Goal: Check status

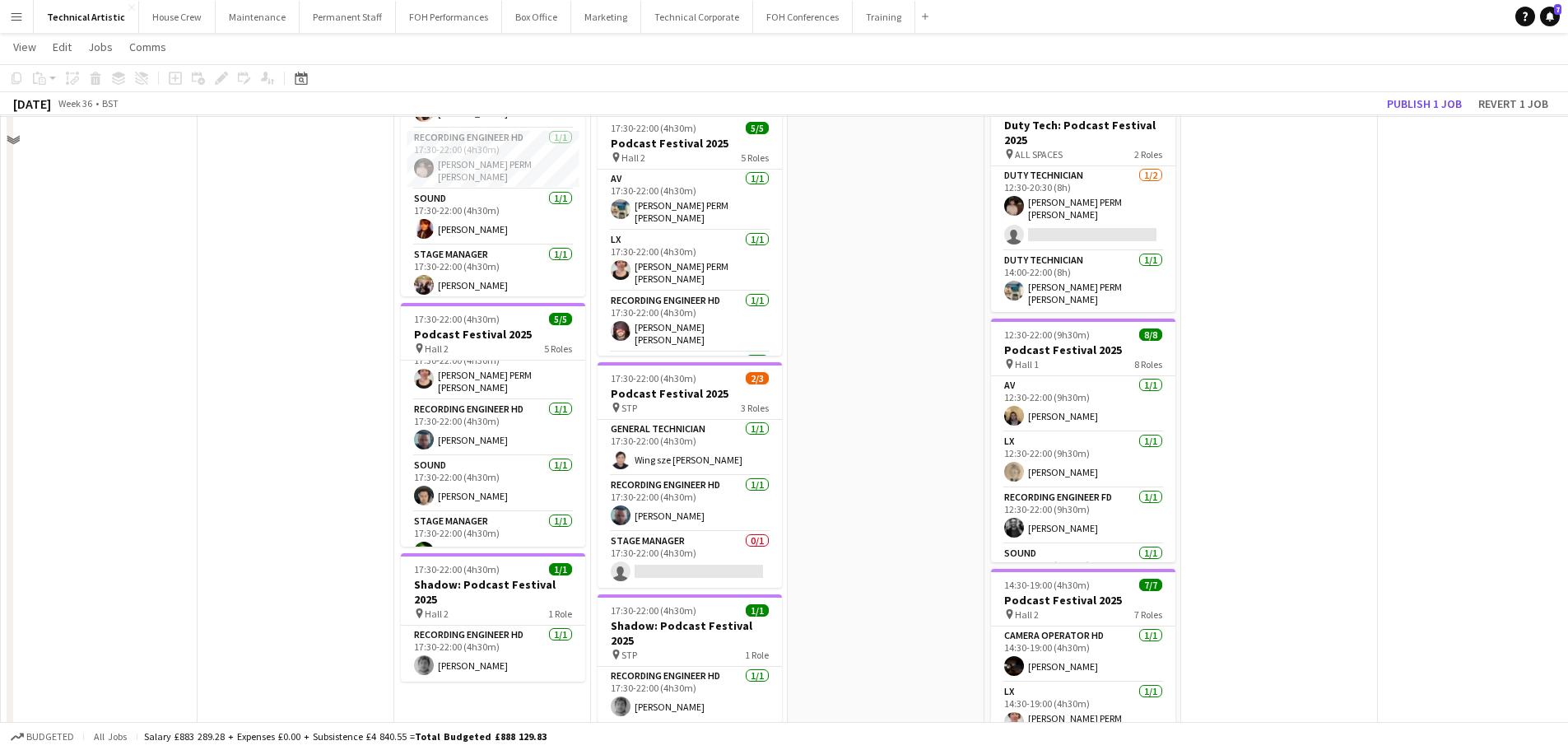
scroll to position [82, 0]
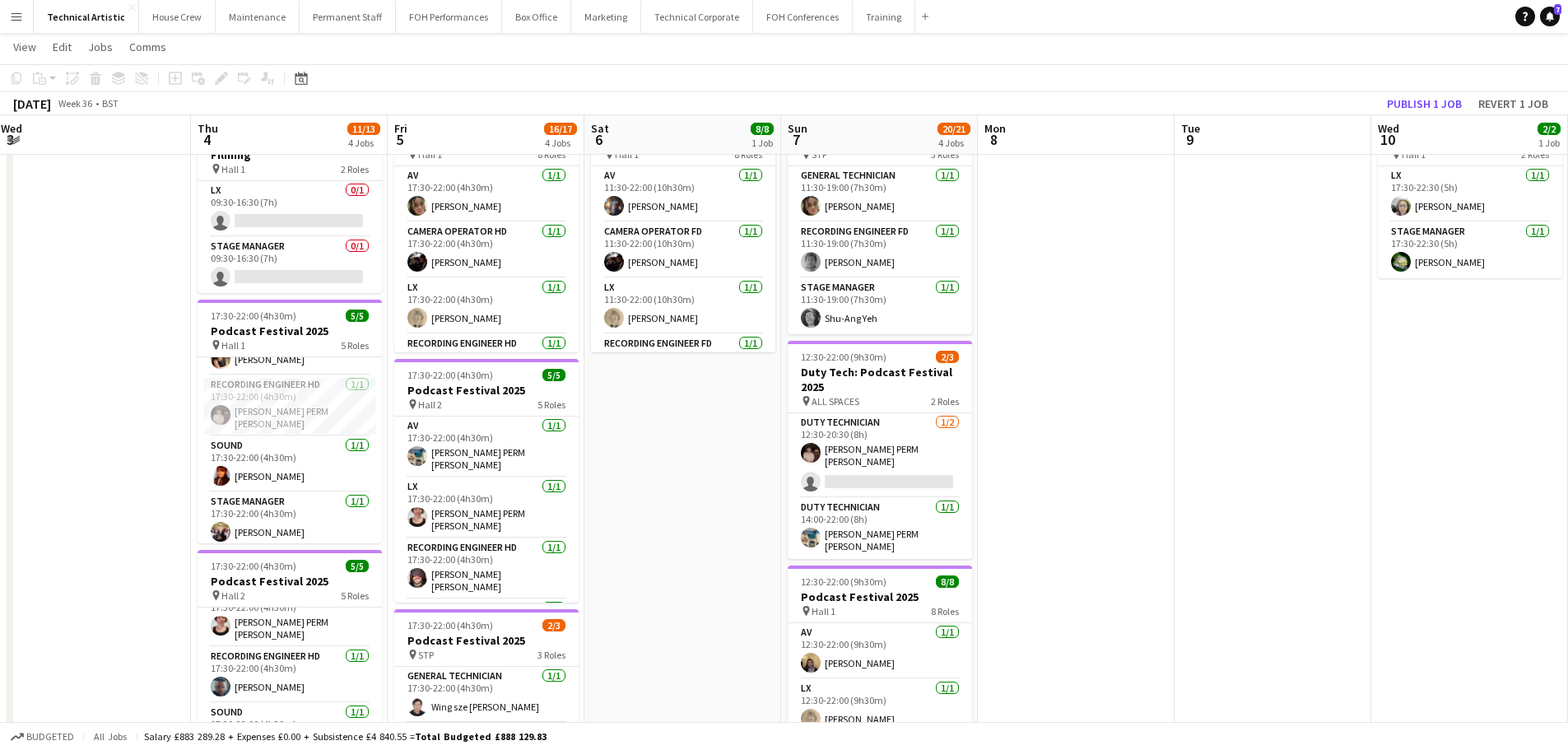
drag, startPoint x: 671, startPoint y: 445, endPoint x: 198, endPoint y: 356, distance: 481.3
click at [142, 371] on app-calendar-viewport "Sun 31 Mon 1 7/7 2 Jobs Tue 2 6/6 1 Job Wed 3 Thu 4 11/13 4 Jobs Fri 5 16/17 4 …" at bounding box center [784, 541] width 1568 height 1117
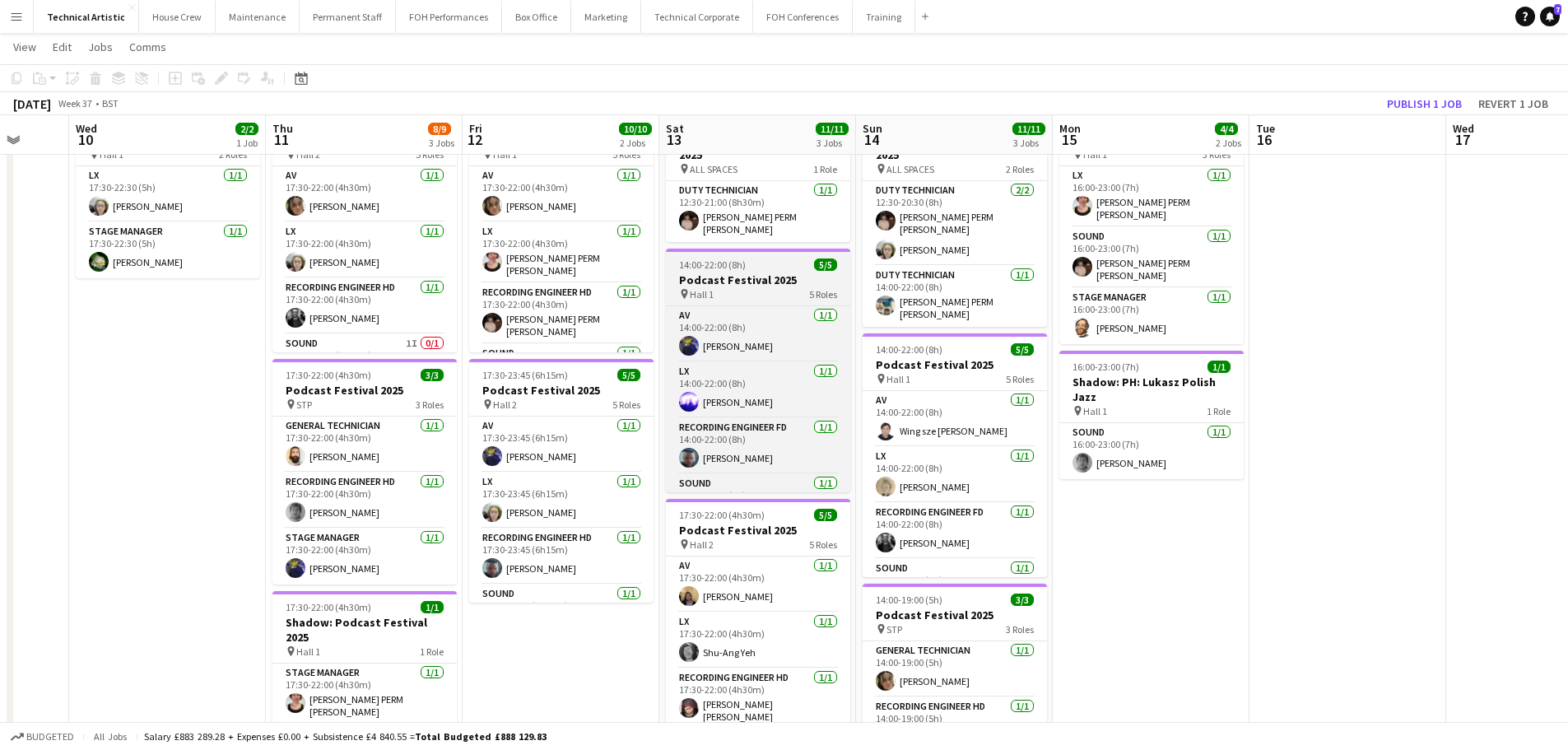
drag, startPoint x: 107, startPoint y: 344, endPoint x: 645, endPoint y: 396, distance: 540.5
click at [55, 342] on app-calendar-viewport "Sun 7 20/21 4 Jobs Mon 8 Tue 9 Wed 10 2/2 1 Job Thu 11 8/9 3 Jobs Fri 12 10/10 …" at bounding box center [784, 541] width 1568 height 1117
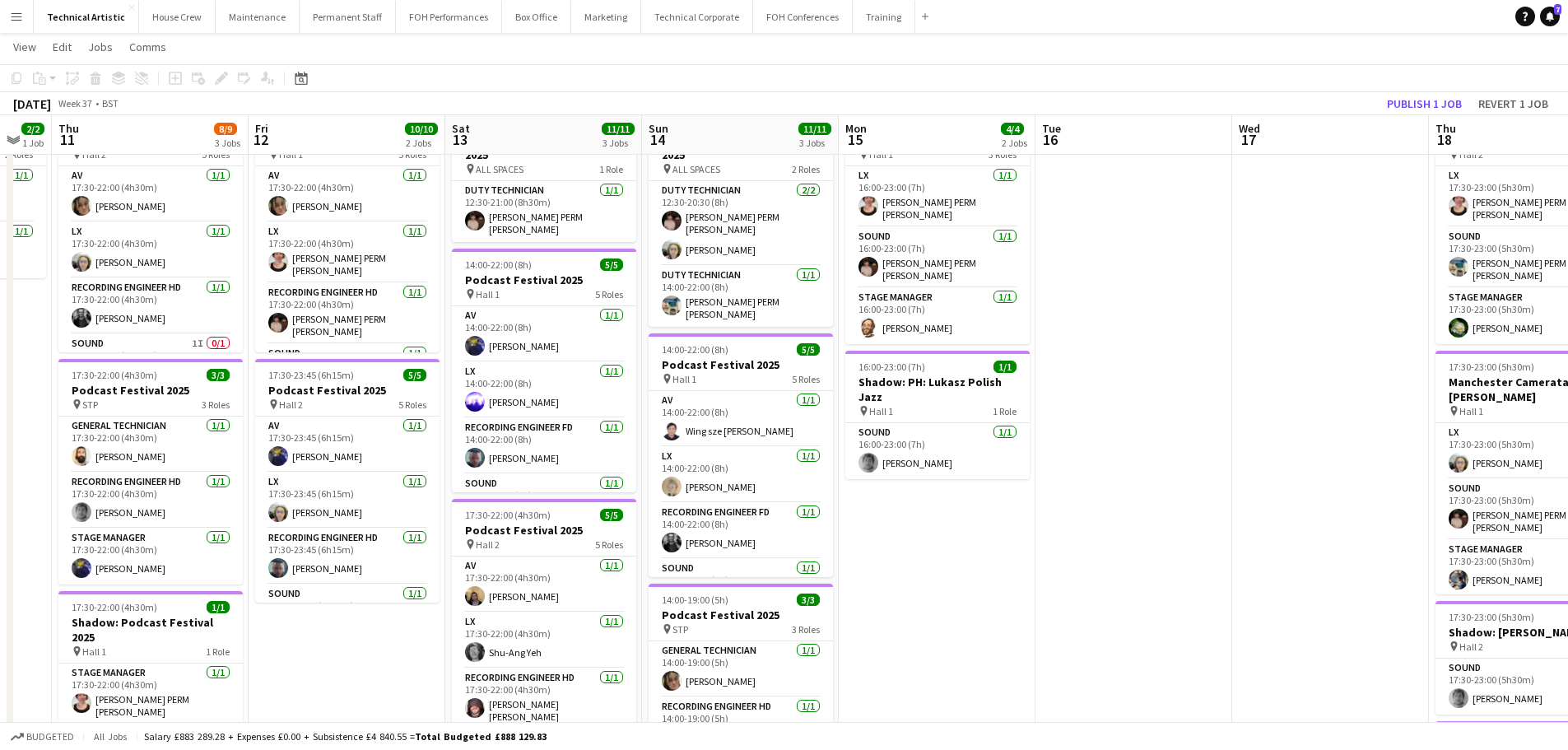
drag, startPoint x: 826, startPoint y: 470, endPoint x: 0, endPoint y: 342, distance: 835.9
click at [0, 342] on app-calendar-viewport "Mon 8 Tue 9 Wed 10 2/2 1 Job Thu 11 8/9 3 Jobs Fri 12 10/10 2 Jobs Sat 13 11/11…" at bounding box center [784, 541] width 1568 height 1117
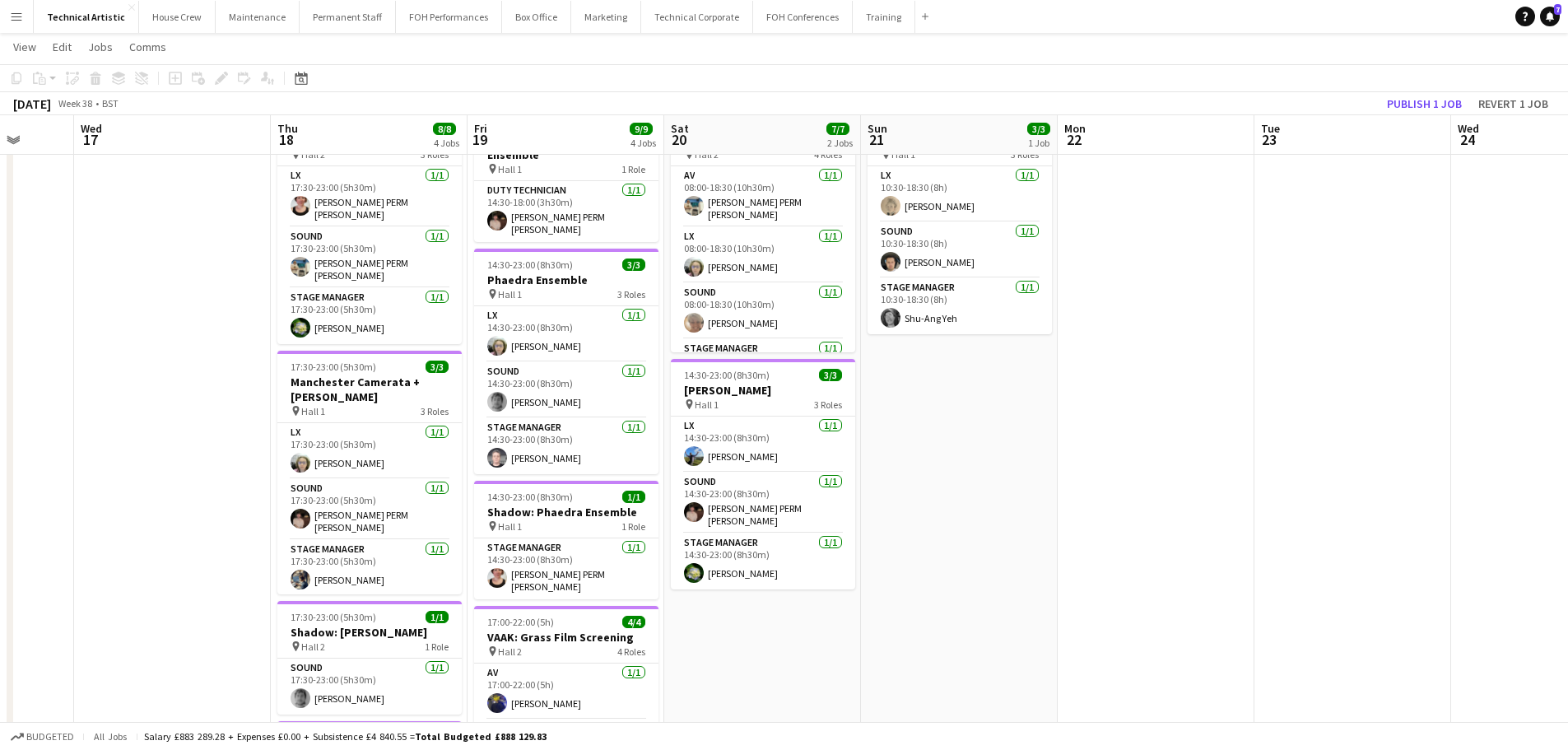
drag, startPoint x: 886, startPoint y: 478, endPoint x: 54, endPoint y: 334, distance: 844.4
click at [54, 334] on app-calendar-viewport "Sat 13 11/11 3 Jobs Sun 14 11/11 3 Jobs Mon 15 4/4 2 Jobs Tue 16 Wed 17 Thu 18 …" at bounding box center [784, 541] width 1568 height 1117
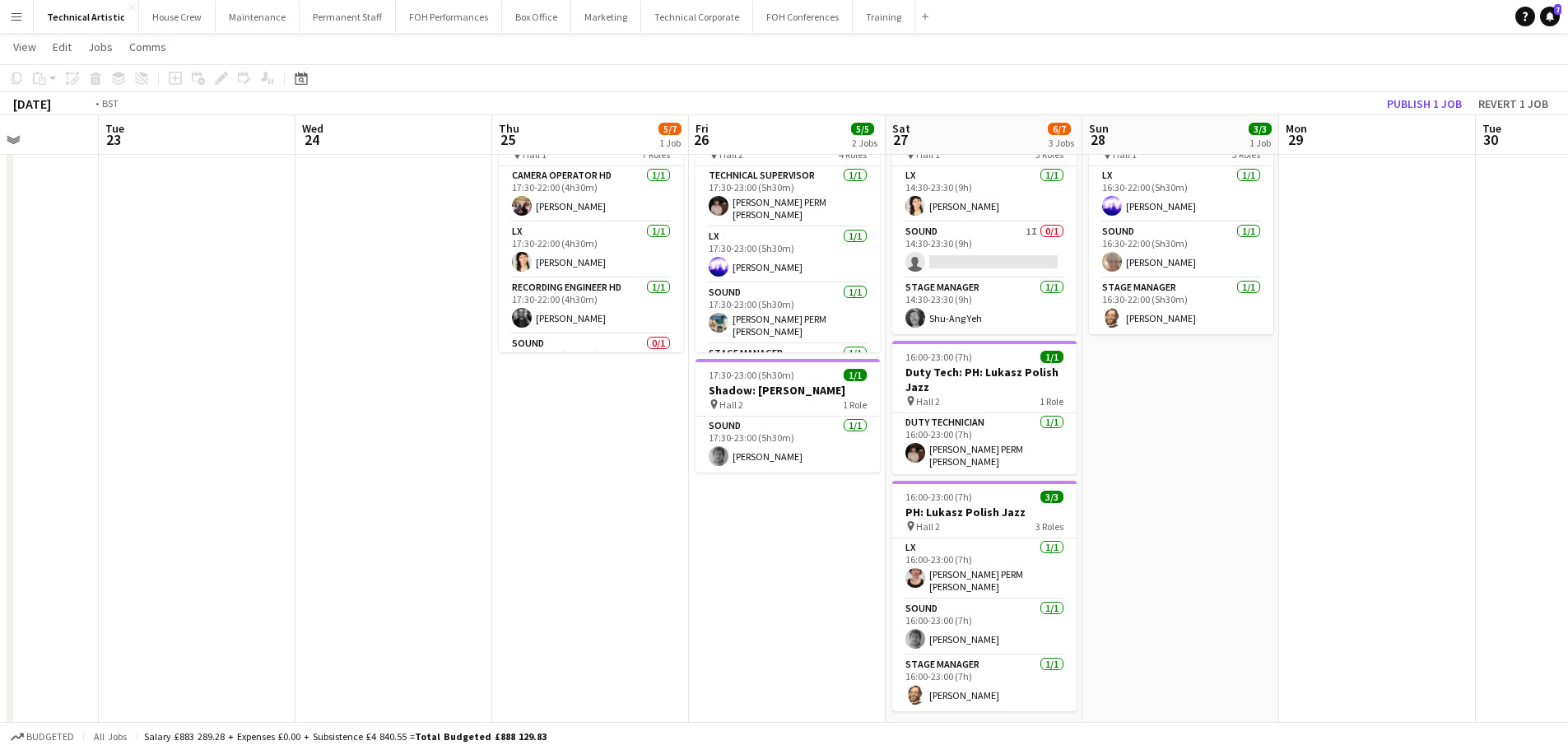
drag, startPoint x: 765, startPoint y: 442, endPoint x: 156, endPoint y: 359, distance: 614.6
click at [156, 359] on app-calendar-viewport "Fri 19 9/9 4 Jobs Sat 20 7/7 2 Jobs Sun 21 3/3 1 Job Mon 22 Tue 23 Wed 24 Thu 2…" at bounding box center [784, 541] width 1568 height 1117
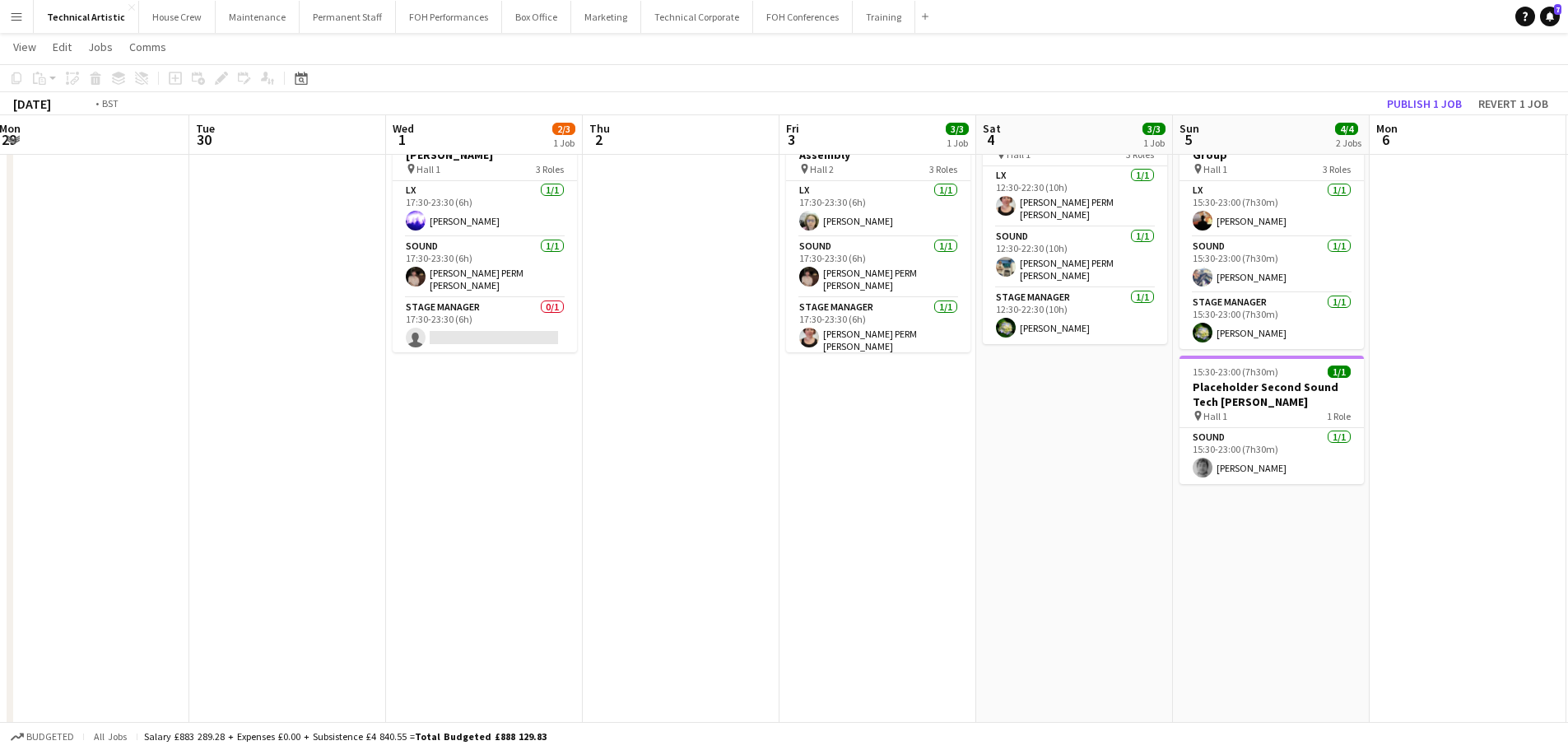
drag, startPoint x: 841, startPoint y: 434, endPoint x: 183, endPoint y: 339, distance: 664.8
click at [183, 339] on app-calendar-viewport "Fri 26 5/5 2 Jobs Sat 27 6/7 3 Jobs Sun 28 3/3 1 Job Mon 29 Tue 30 Wed 1 2/3 1 …" at bounding box center [784, 541] width 1568 height 1117
click at [0, 346] on app-calendar-viewport "Fri 26 5/5 2 Jobs Sat 27 6/7 3 Jobs Sun 28 3/3 1 Job Mon 29 Tue 30 Wed 1 2/3 1 …" at bounding box center [784, 541] width 1568 height 1117
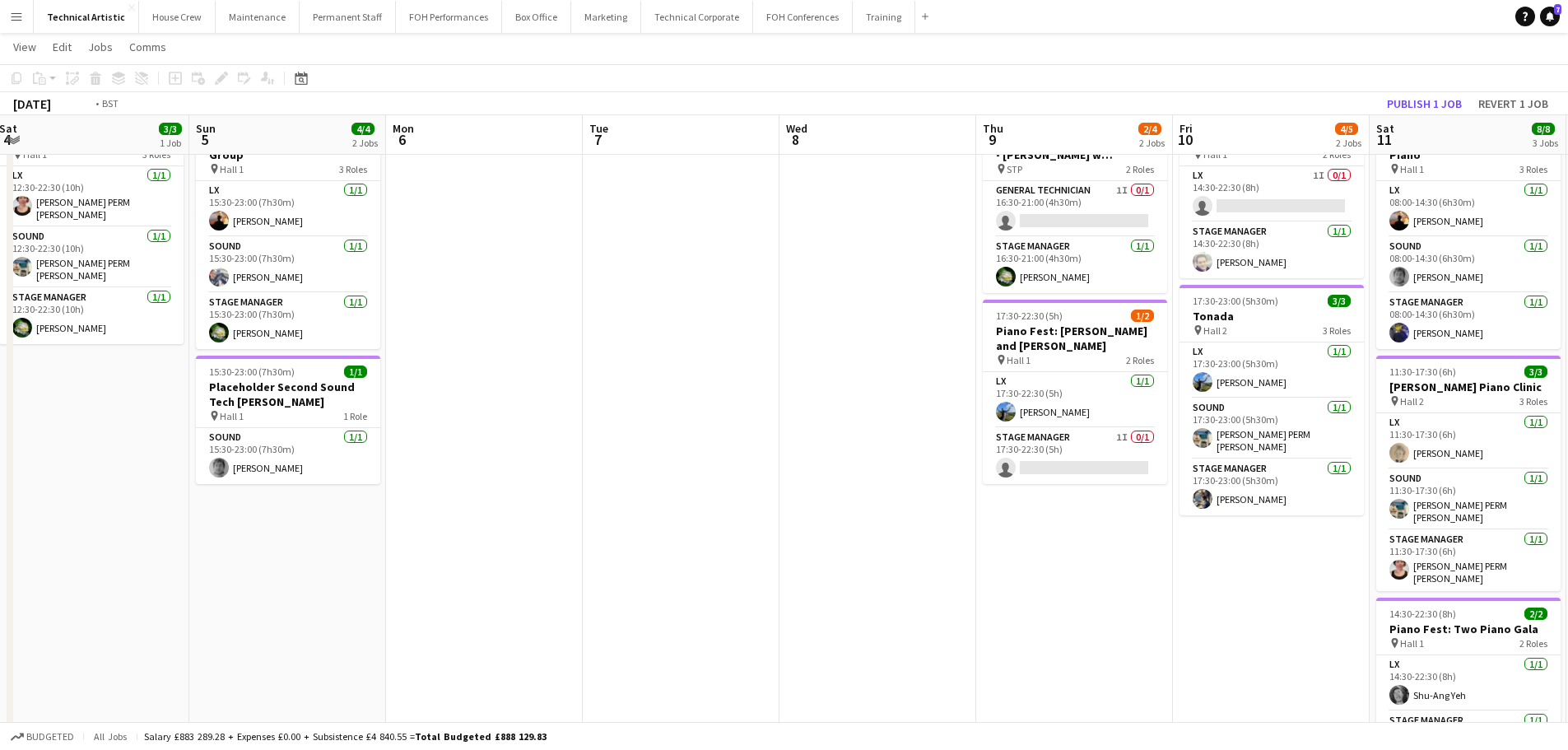
drag, startPoint x: 1182, startPoint y: 567, endPoint x: 291, endPoint y: 459, distance: 897.5
click at [292, 460] on app-calendar-viewport "Wed 1 2/3 1 Job Thu 2 Fri 3 3/3 1 Job Sat 4 3/3 1 Job Sun 5 4/4 2 Jobs Mon 6 Tu…" at bounding box center [784, 541] width 1568 height 1117
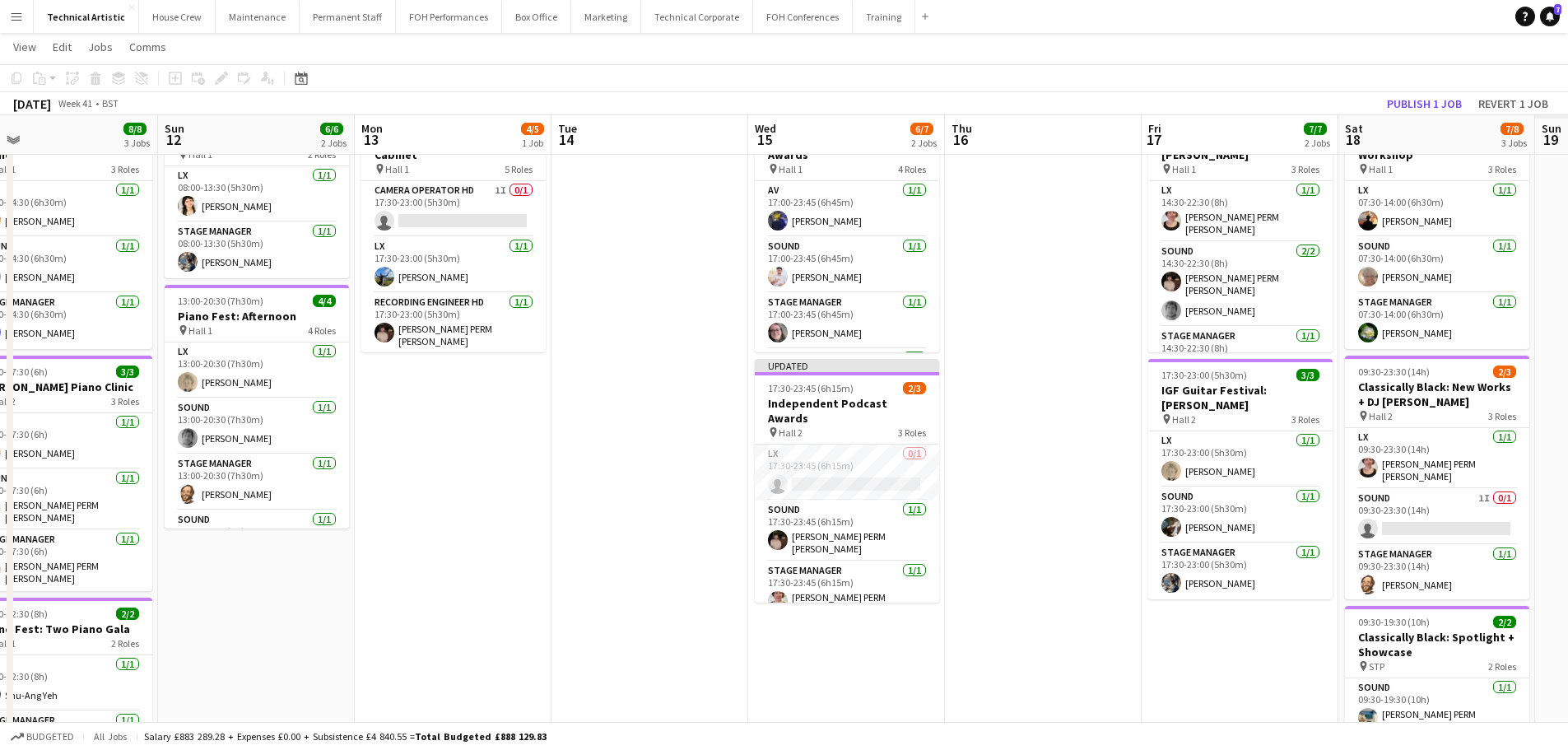
scroll to position [0, 402]
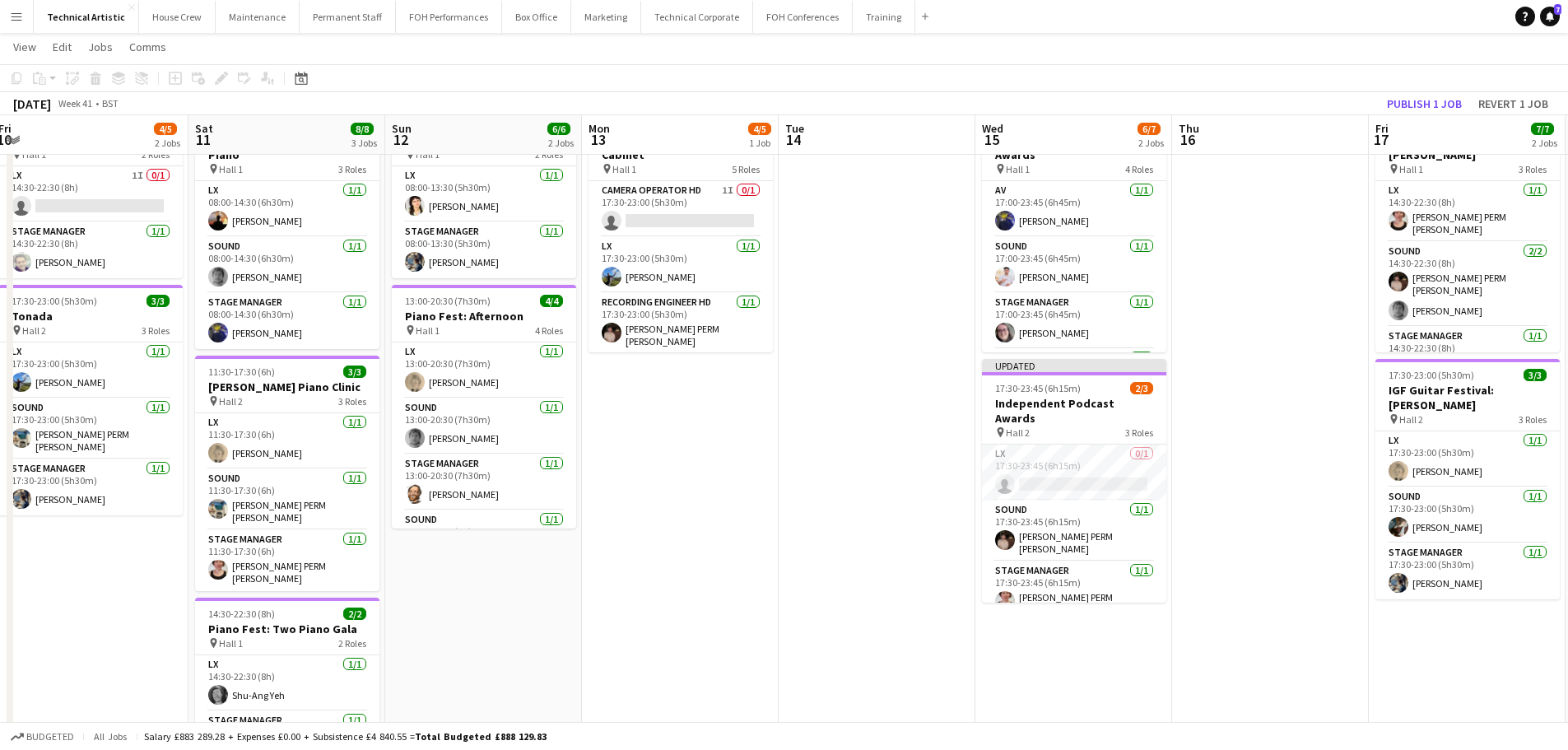
drag, startPoint x: 743, startPoint y: 452, endPoint x: 214, endPoint y: 389, distance: 532.7
click at [214, 389] on app-calendar-viewport "Wed 8 Thu 9 2/4 2 Jobs Fri 10 4/5 2 Jobs Sat 11 8/8 3 Jobs Sun 12 6/6 2 Jobs Mo…" at bounding box center [784, 541] width 1568 height 1117
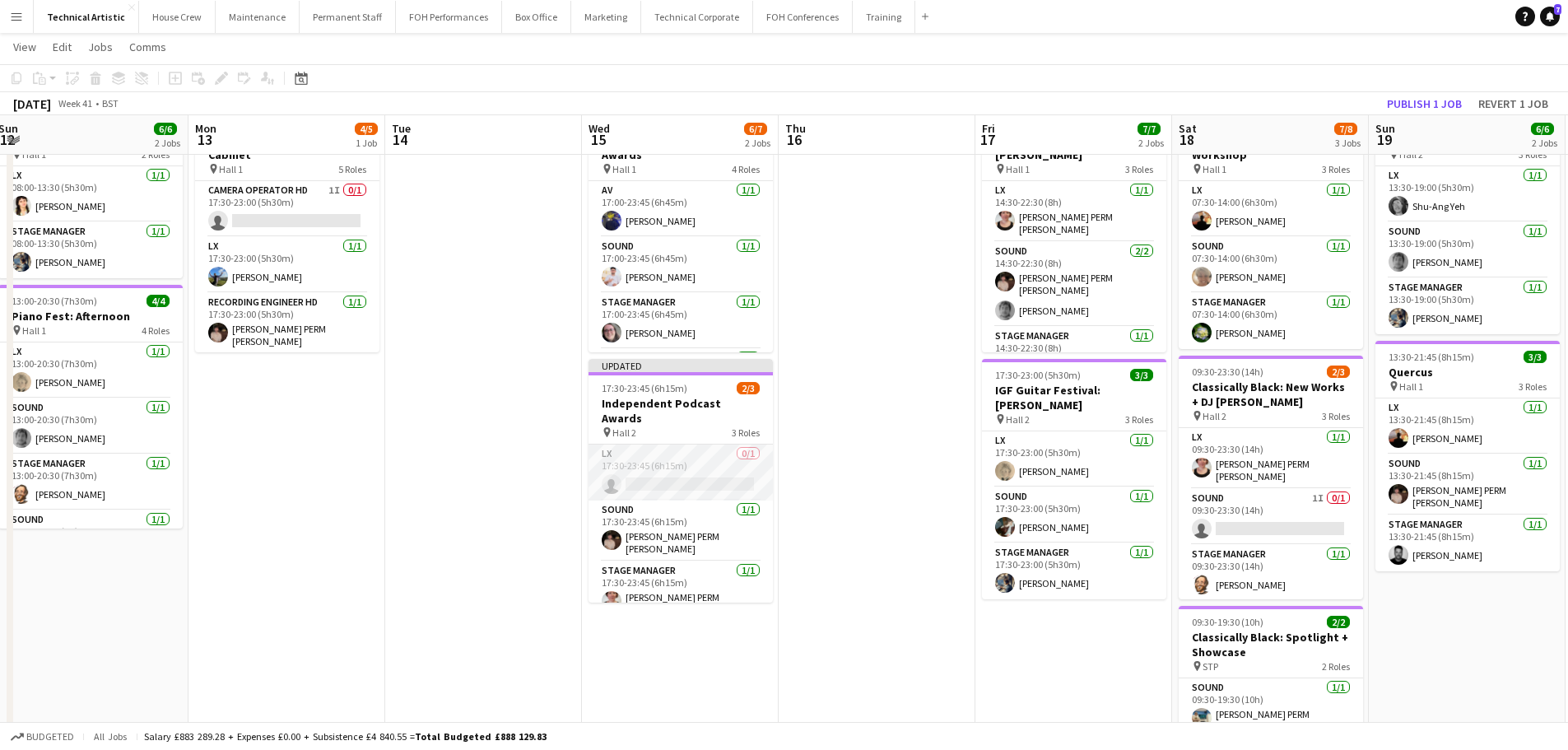
click at [655, 457] on app-card-role "LX 0/1 17:30-23:45 (6h15m) single-neutral-actions" at bounding box center [681, 472] width 185 height 56
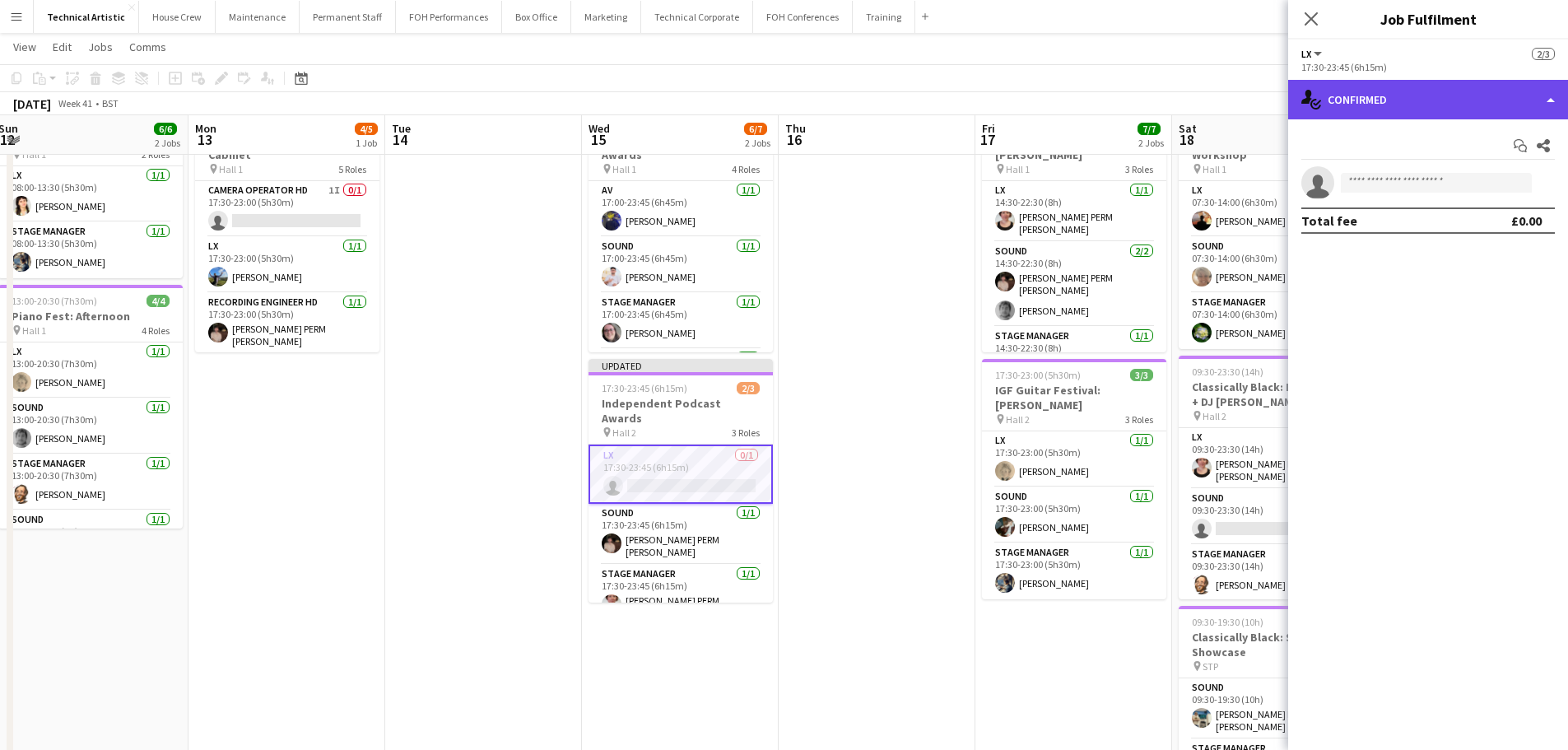
click at [1349, 98] on div "single-neutral-actions-check-2 Confirmed" at bounding box center [1428, 100] width 280 height 40
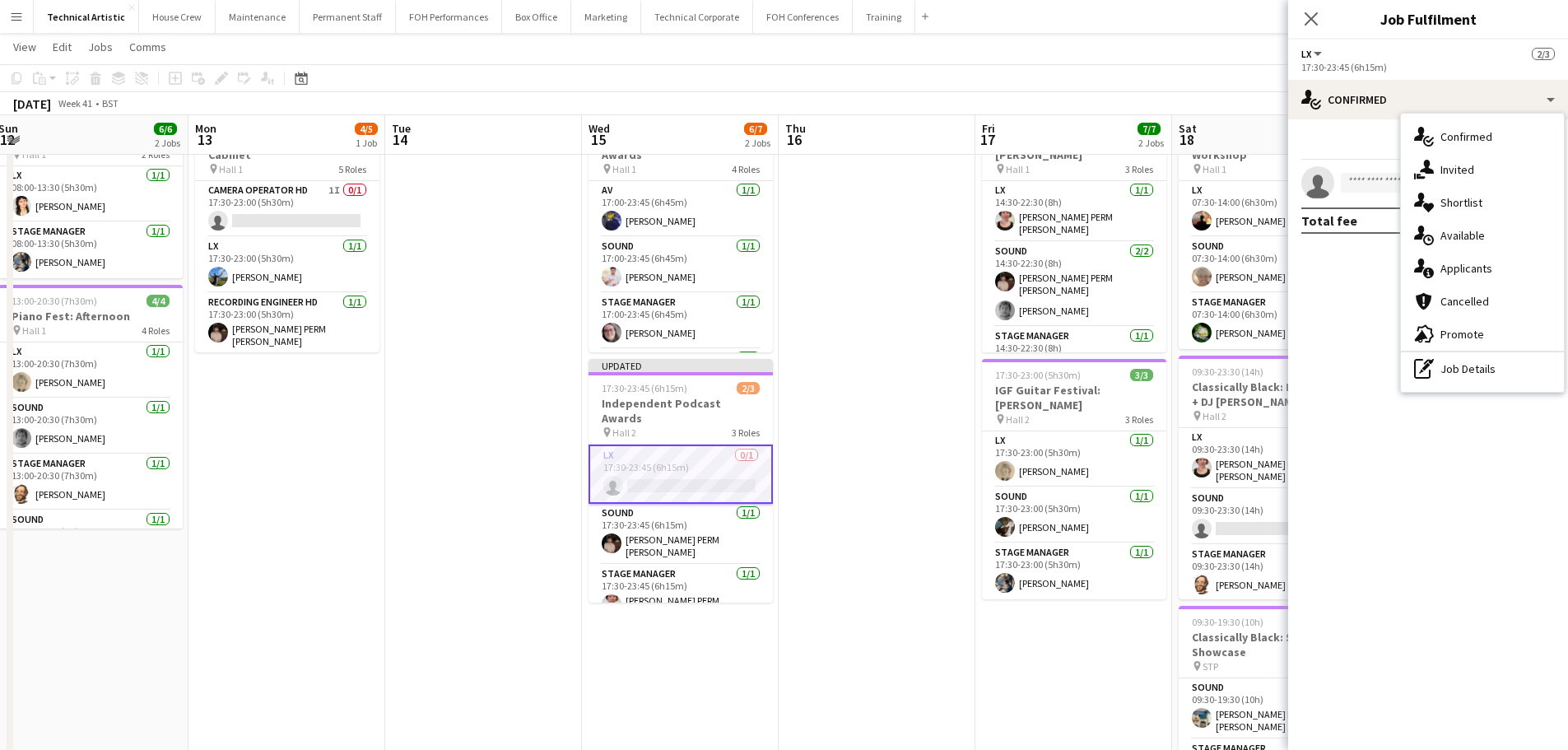
click at [1449, 239] on div "single-neutral-actions-upload Available" at bounding box center [1482, 235] width 163 height 33
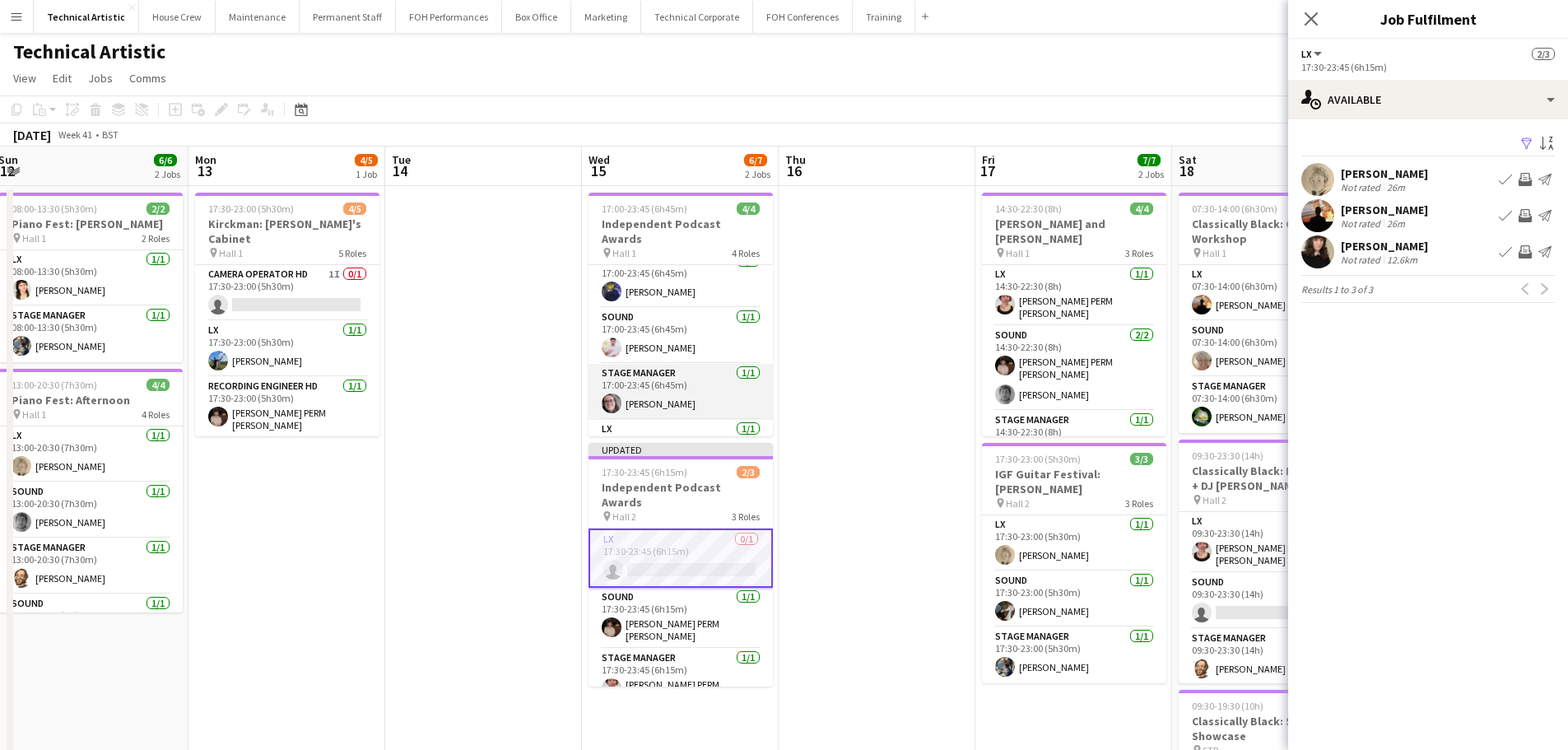
scroll to position [0, 0]
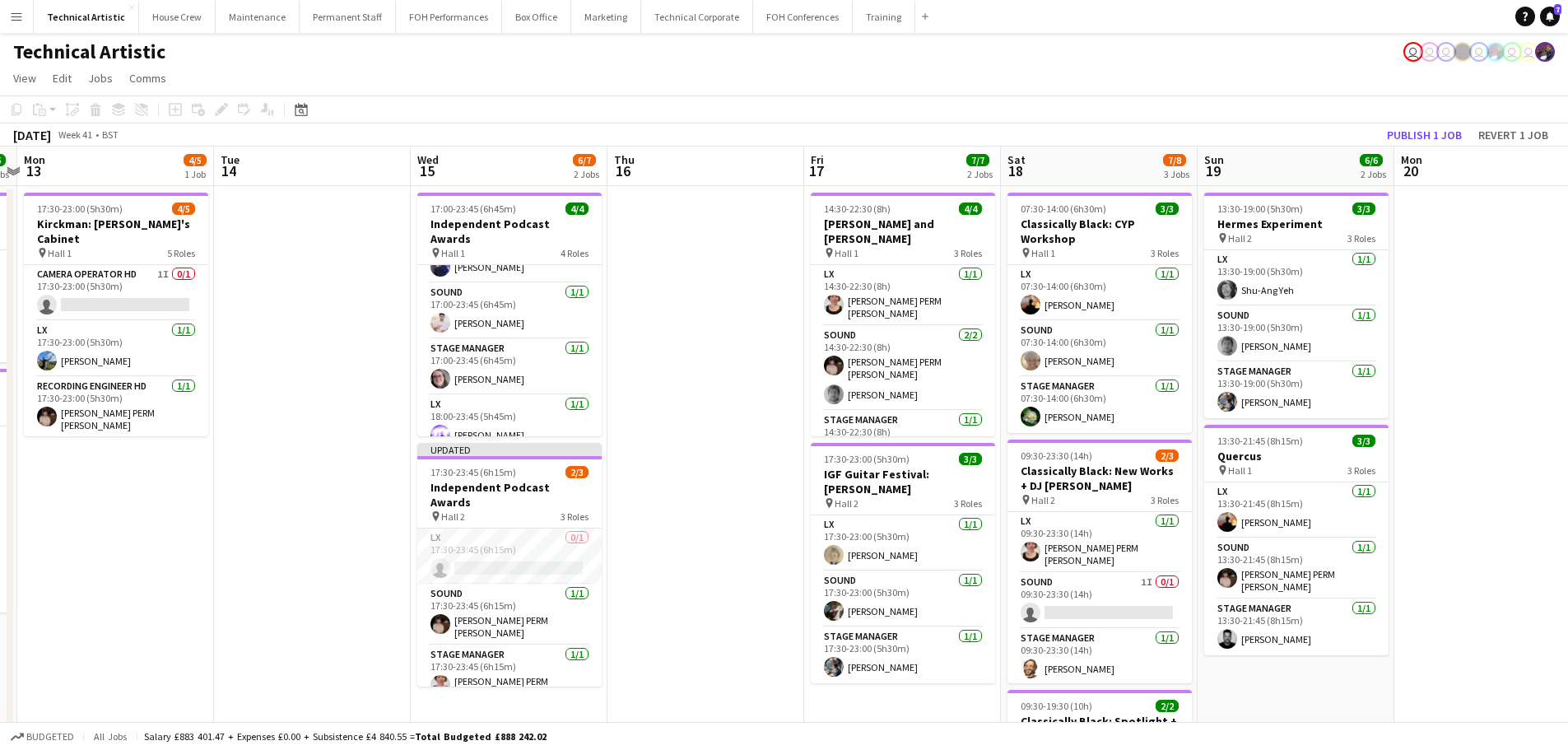
scroll to position [0, 574]
drag, startPoint x: 432, startPoint y: 442, endPoint x: 189, endPoint y: 289, distance: 287.2
click at [189, 289] on app-calendar-viewport "Fri 10 4/5 2 Jobs Sat 11 8/8 3 Jobs Sun 12 6/6 2 Jobs Mon 13 4/5 1 Job Tue 14 W…" at bounding box center [784, 665] width 1568 height 1037
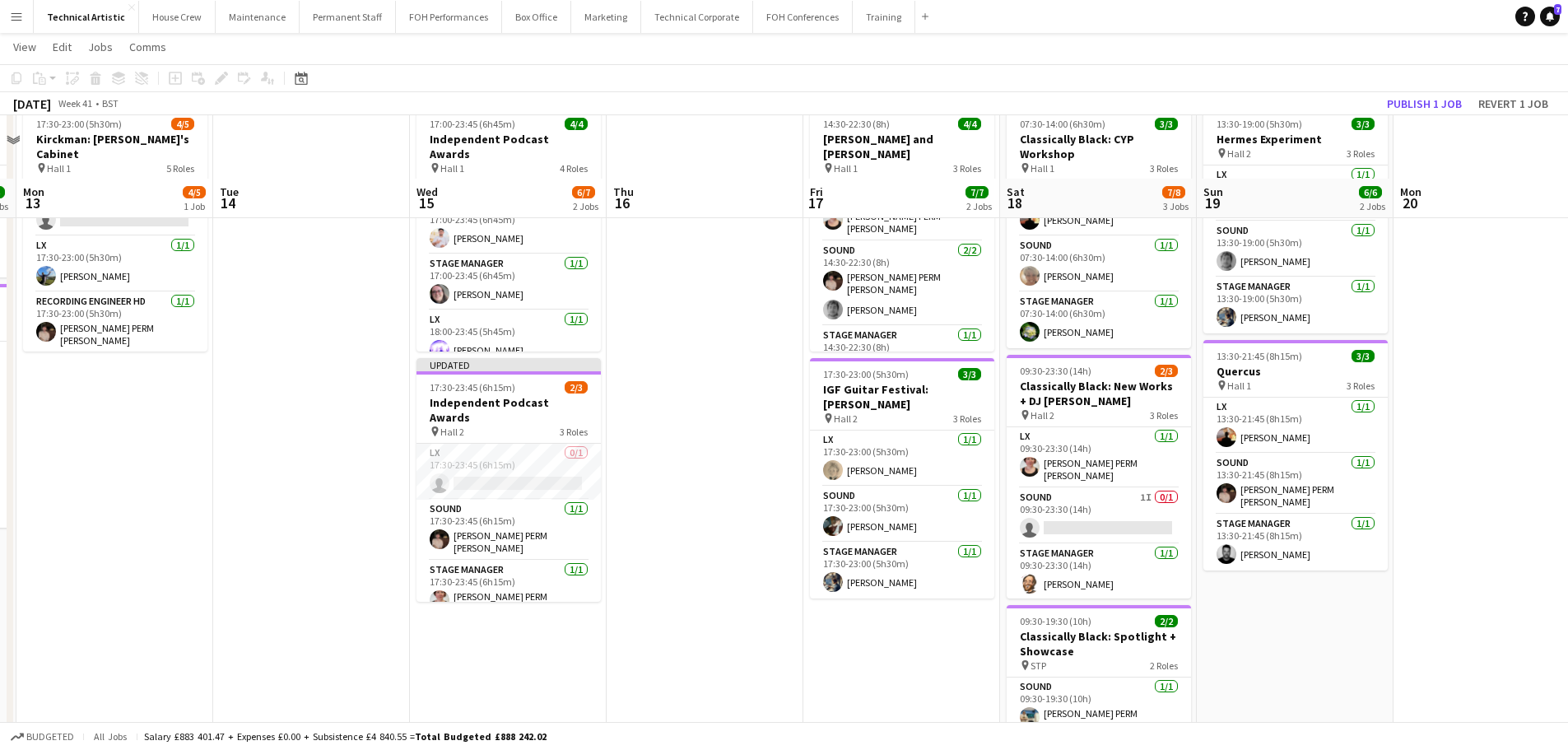
scroll to position [0, 0]
